Goal: Information Seeking & Learning: Learn about a topic

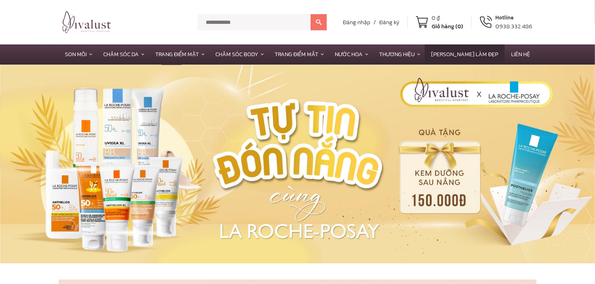
click at [466, 56] on link "[PERSON_NAME] làm Đẹp" at bounding box center [465, 54] width 80 height 20
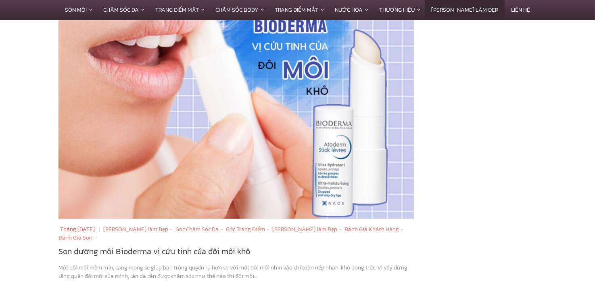
scroll to position [928, 0]
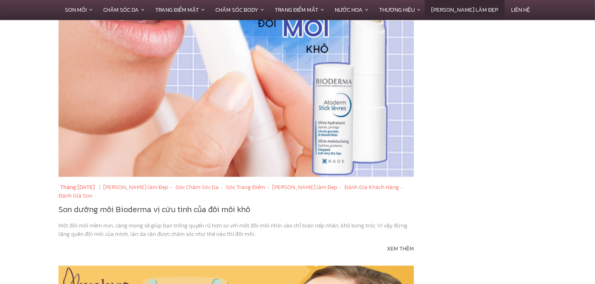
click at [189, 96] on img at bounding box center [236, 58] width 355 height 238
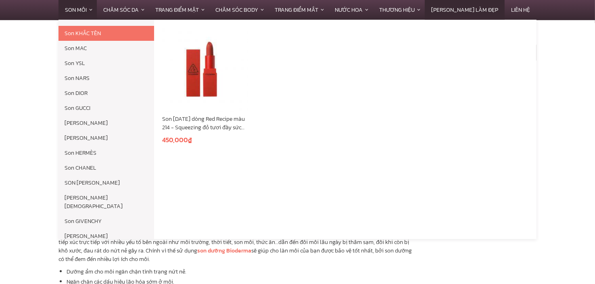
scroll to position [565, 0]
